Goal: Connect with others: Connect with others

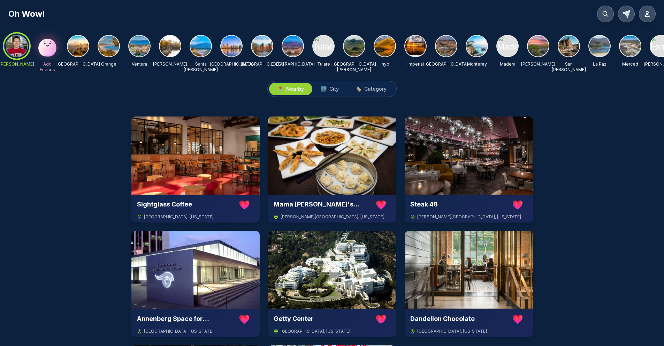
click at [75, 41] on img at bounding box center [78, 46] width 21 height 21
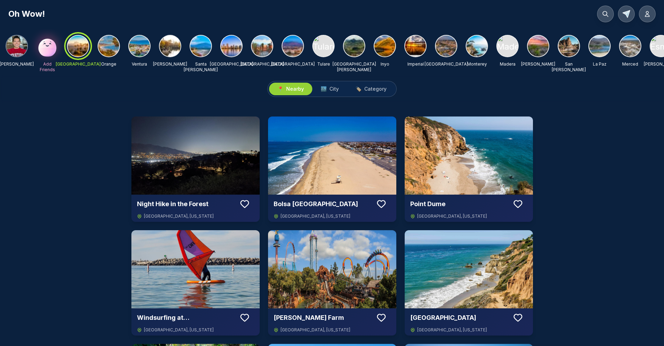
click at [107, 50] on img at bounding box center [108, 46] width 21 height 21
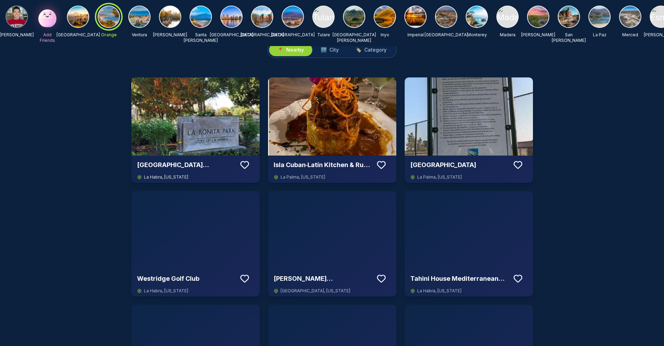
scroll to position [1, 0]
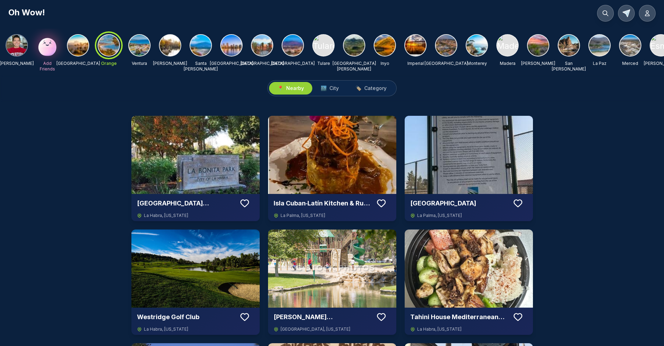
click at [413, 45] on img at bounding box center [415, 45] width 21 height 21
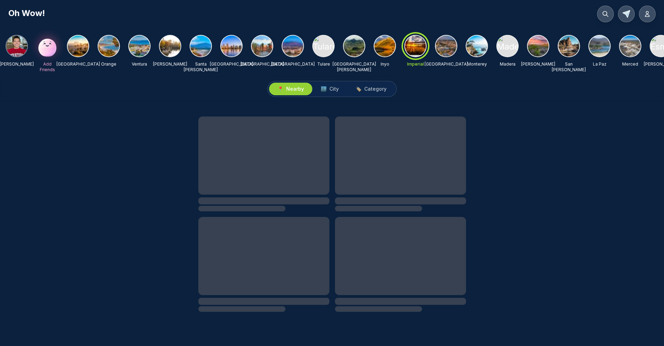
scroll to position [0, 0]
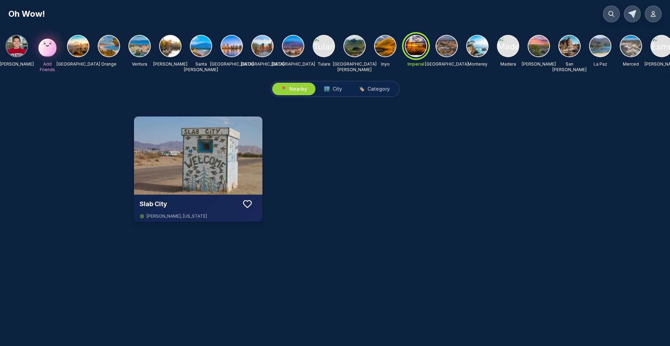
click at [448, 45] on img at bounding box center [446, 46] width 21 height 21
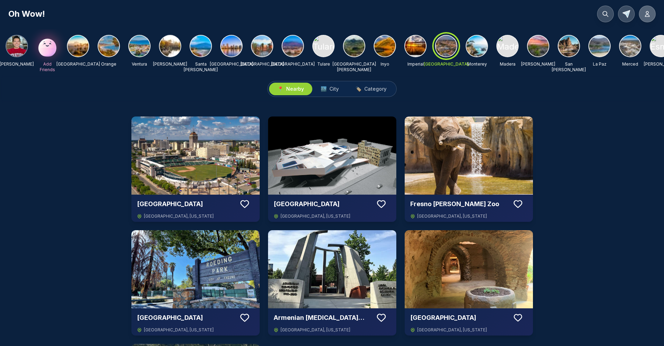
click at [643, 11] on button at bounding box center [647, 14] width 17 height 17
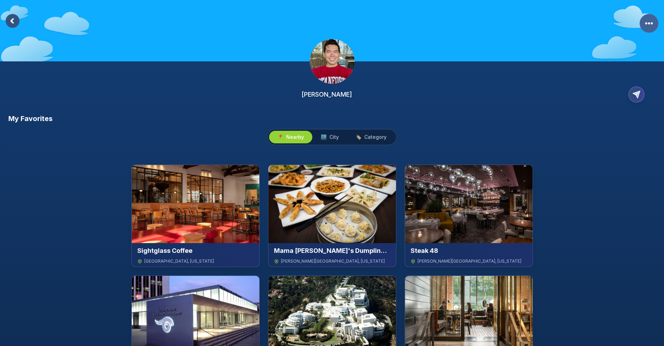
click at [643, 19] on rect "More Options" at bounding box center [649, 23] width 19 height 19
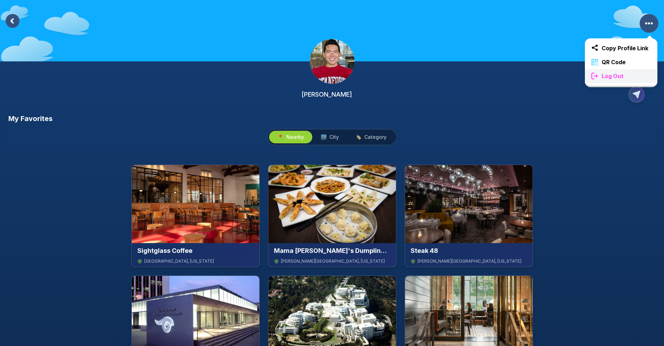
click at [619, 79] on span "Log Out" at bounding box center [613, 76] width 28 height 8
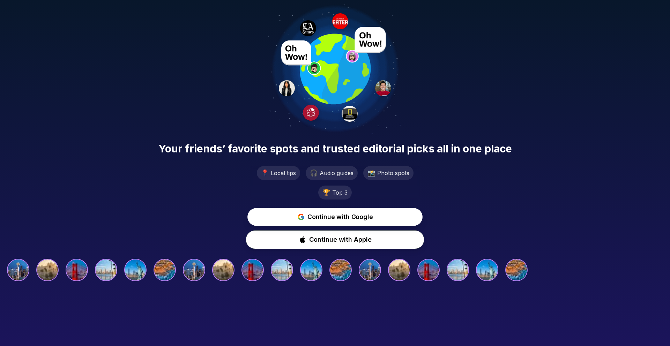
click at [363, 214] on span "Continue with Google" at bounding box center [339, 216] width 65 height 9
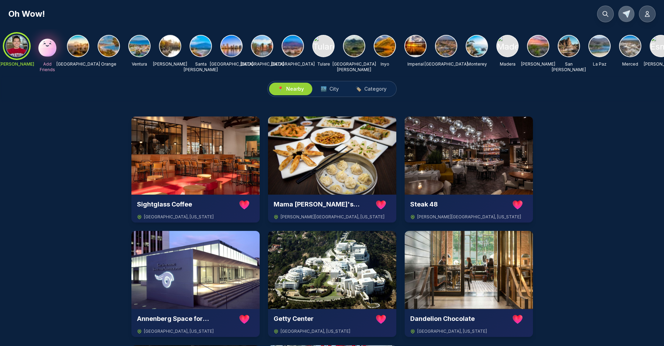
click at [627, 14] on icon at bounding box center [626, 13] width 7 height 7
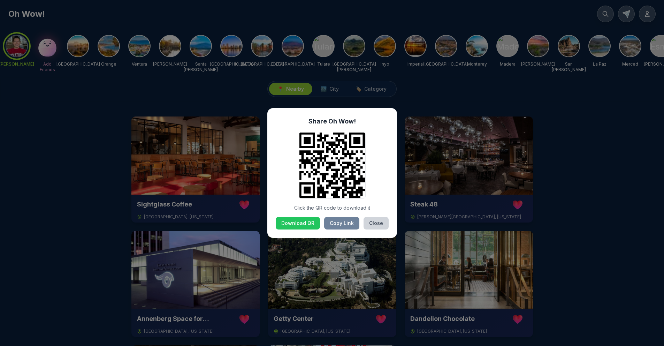
click at [380, 222] on button "Close" at bounding box center [376, 223] width 25 height 13
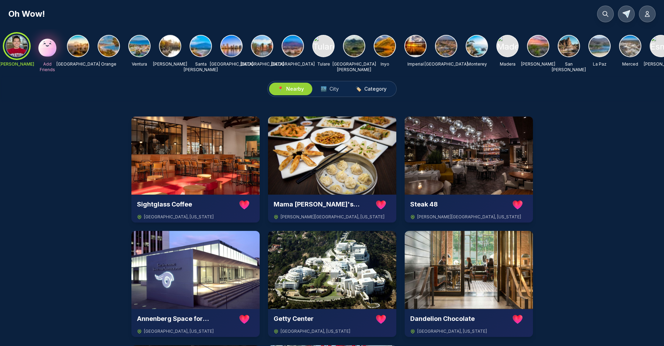
click at [386, 92] on span "Category" at bounding box center [375, 88] width 22 height 7
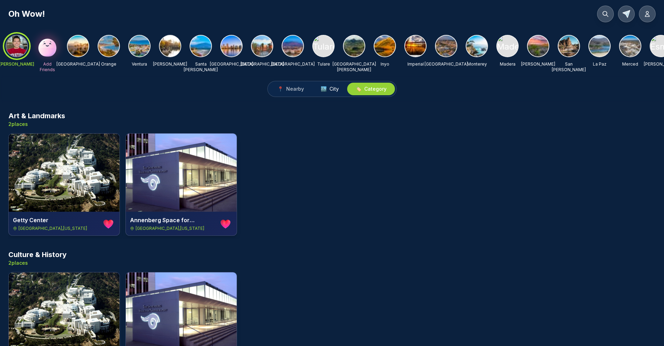
click at [322, 92] on span "🏙️" at bounding box center [324, 88] width 6 height 7
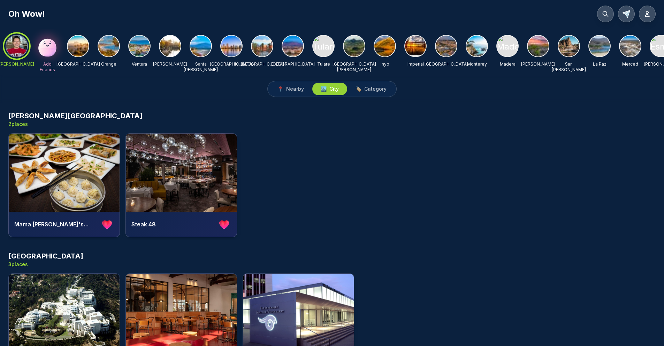
click at [326, 48] on img at bounding box center [323, 46] width 21 height 21
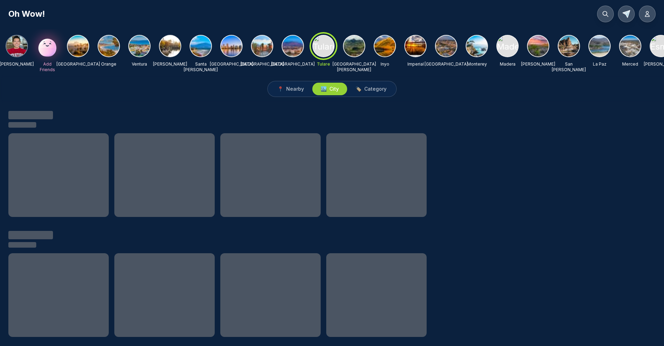
click at [351, 47] on img at bounding box center [354, 46] width 21 height 21
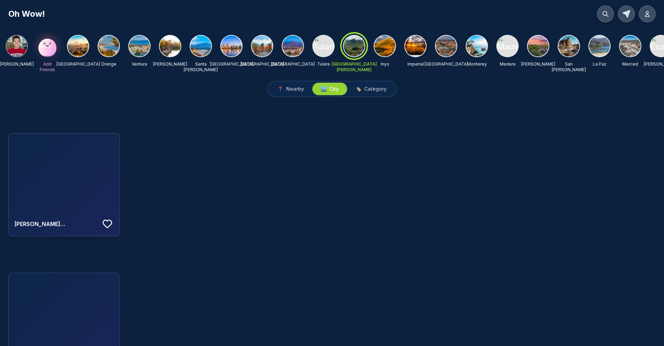
scroll to position [0, 14]
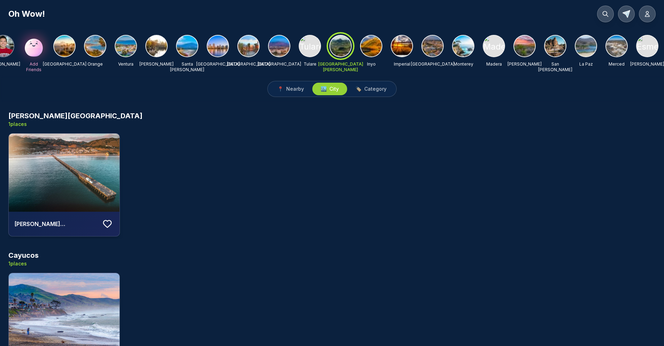
click at [572, 49] on div "[PERSON_NAME] Add Friends [GEOGRAPHIC_DATA] [GEOGRAPHIC_DATA] [GEOGRAPHIC_DATA]…" at bounding box center [325, 54] width 667 height 38
click at [587, 46] on img at bounding box center [586, 46] width 21 height 21
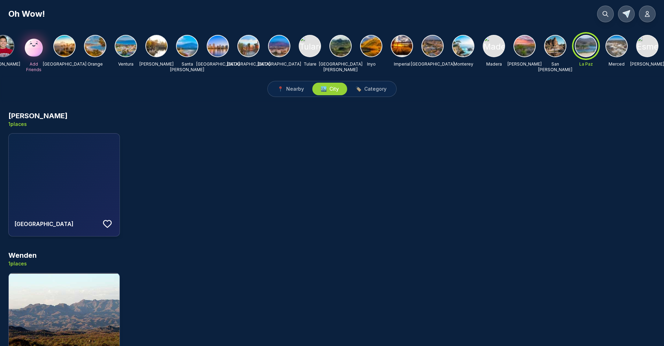
click at [553, 51] on img at bounding box center [555, 46] width 21 height 21
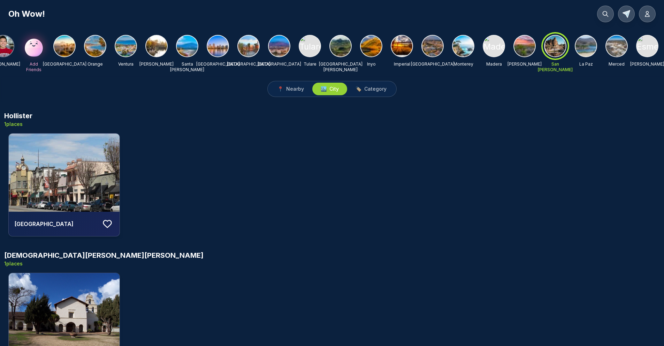
click at [372, 54] on img at bounding box center [371, 46] width 21 height 21
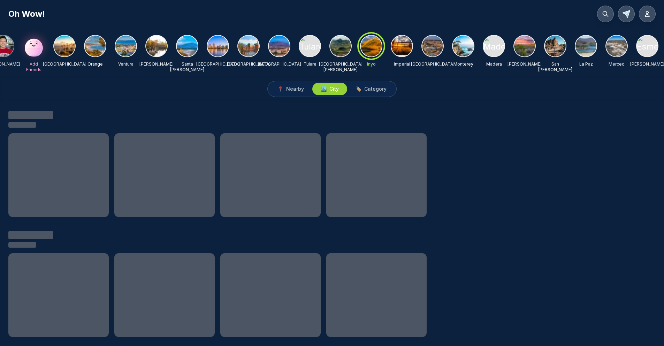
click at [340, 53] on img at bounding box center [340, 46] width 21 height 21
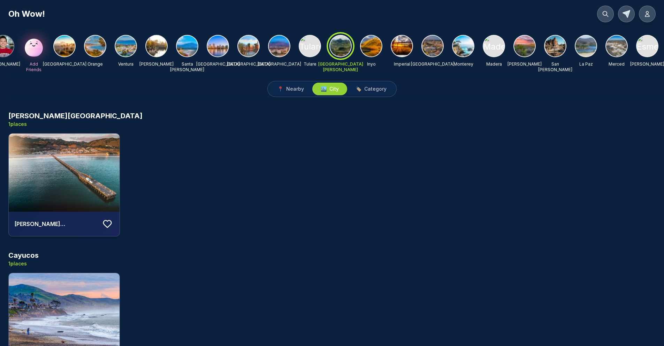
click at [164, 55] on div at bounding box center [156, 46] width 22 height 22
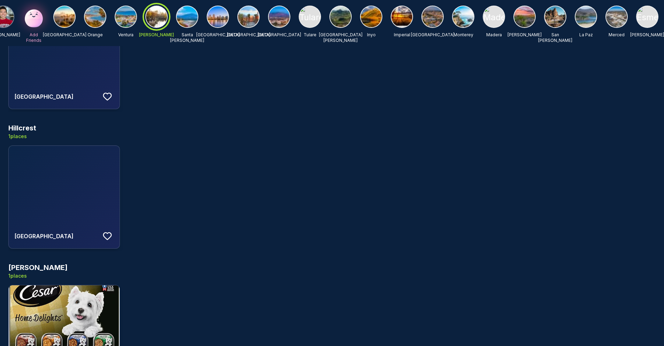
scroll to position [401, 0]
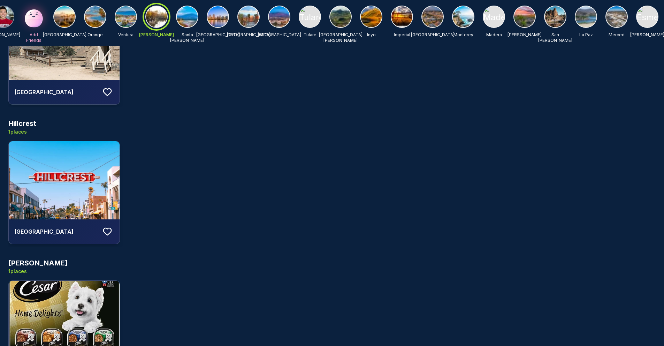
click at [85, 187] on img at bounding box center [64, 180] width 111 height 78
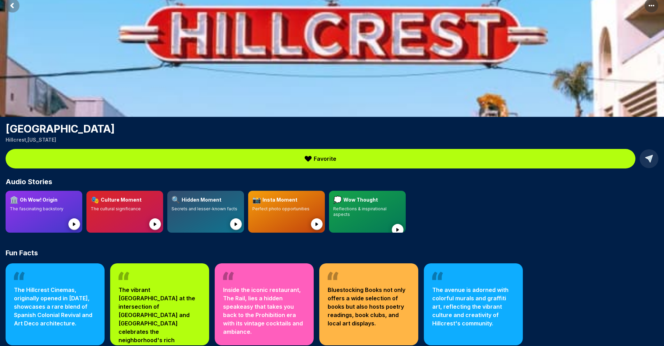
scroll to position [10, 0]
